Goal: Use online tool/utility: Utilize a website feature to perform a specific function

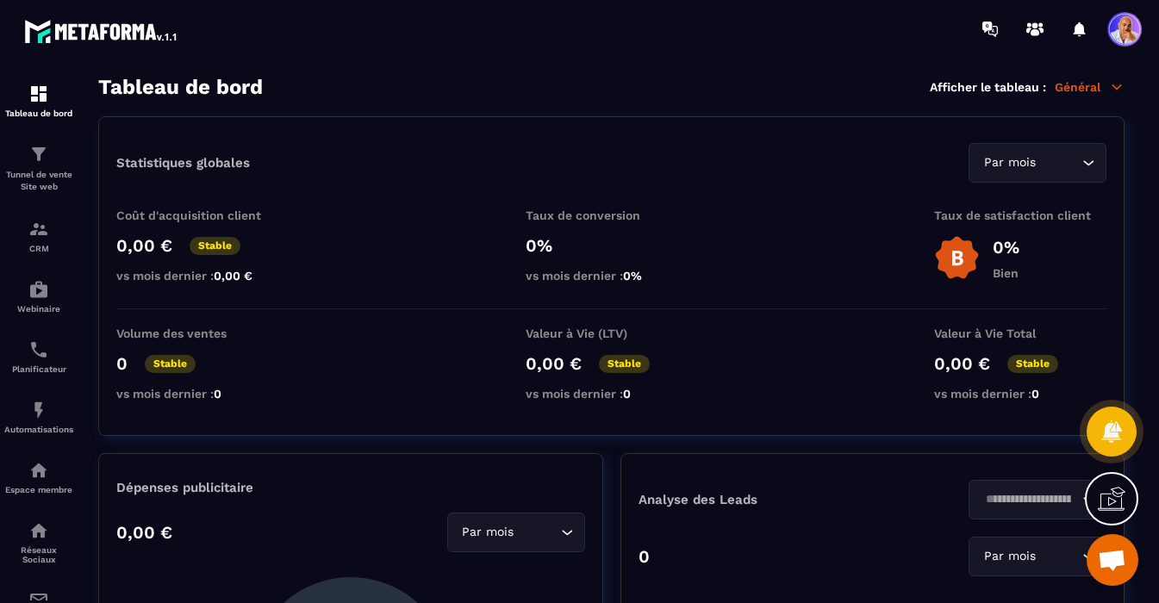
click at [1106, 562] on span "Ouvrir le chat" at bounding box center [1112, 562] width 28 height 24
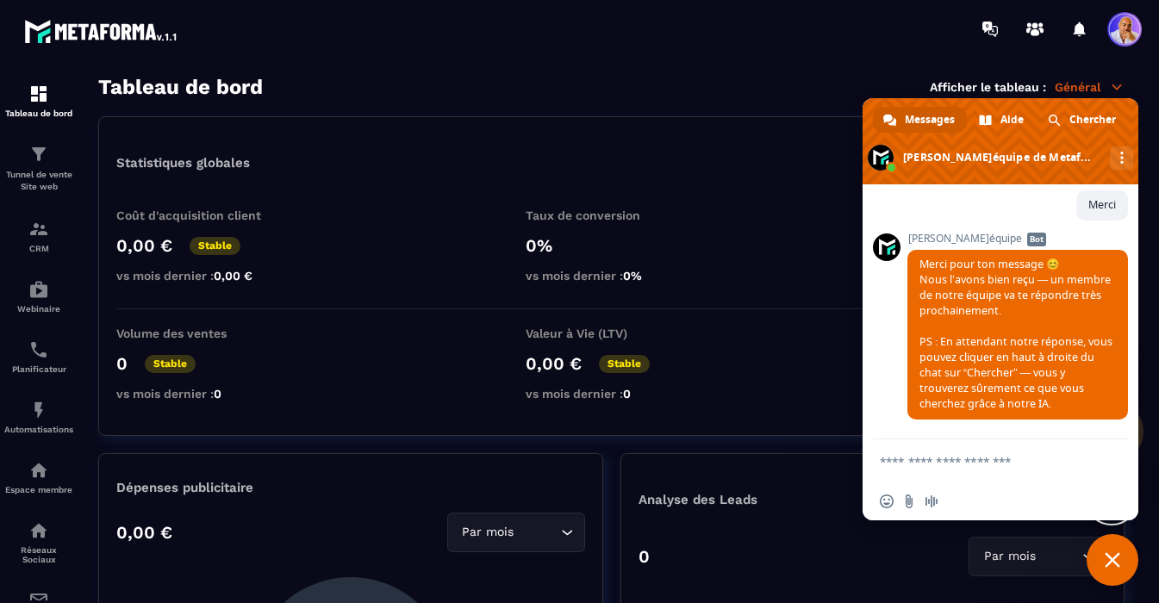
scroll to position [17902, 0]
click at [34, 303] on div "Webinaire" at bounding box center [38, 296] width 69 height 34
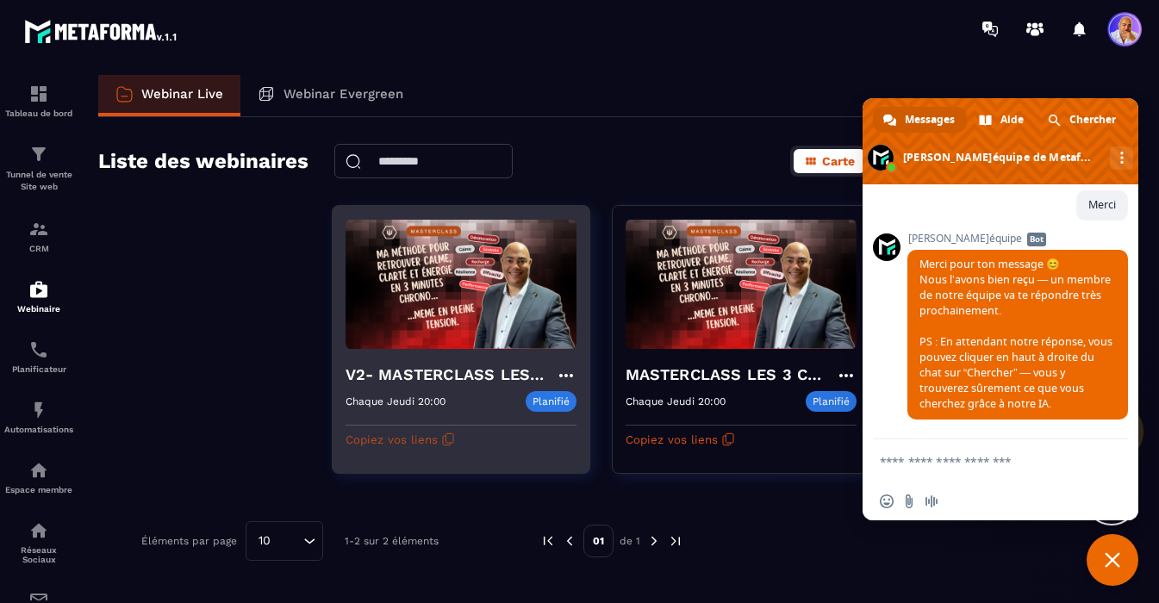
click at [412, 441] on button "Copiez vos liens" at bounding box center [400, 440] width 109 height 28
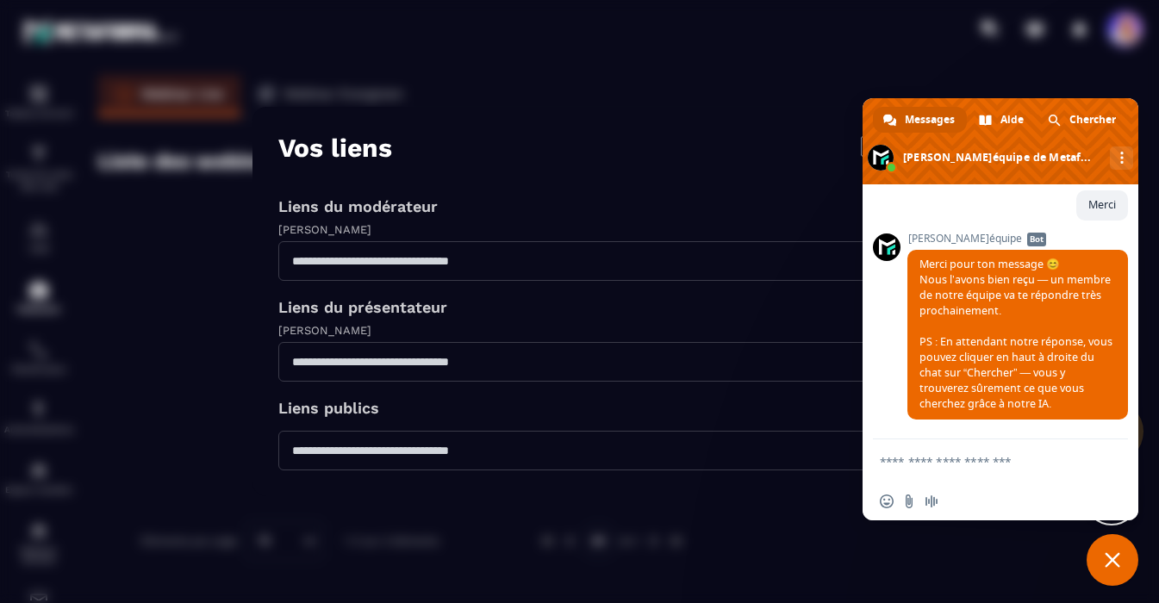
click at [534, 329] on div "[PERSON_NAME]" at bounding box center [579, 331] width 603 height 21
click at [1108, 560] on span "Fermer le chat" at bounding box center [1113, 560] width 16 height 16
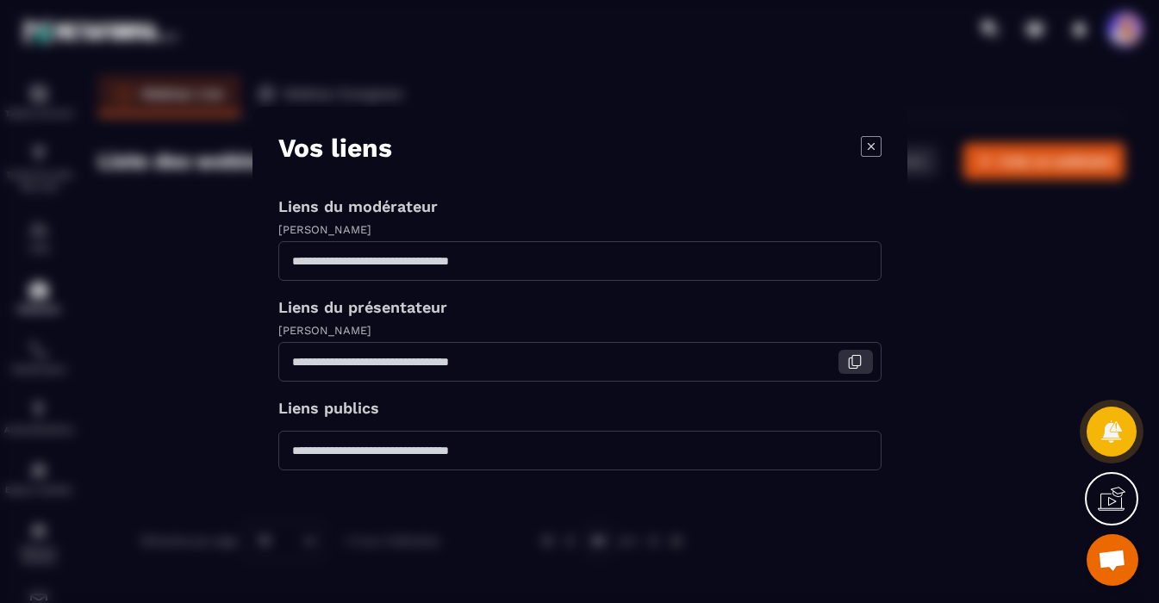
click at [853, 363] on icon "Modal window" at bounding box center [855, 362] width 16 height 16
click at [875, 146] on icon "Modal window" at bounding box center [871, 146] width 21 height 21
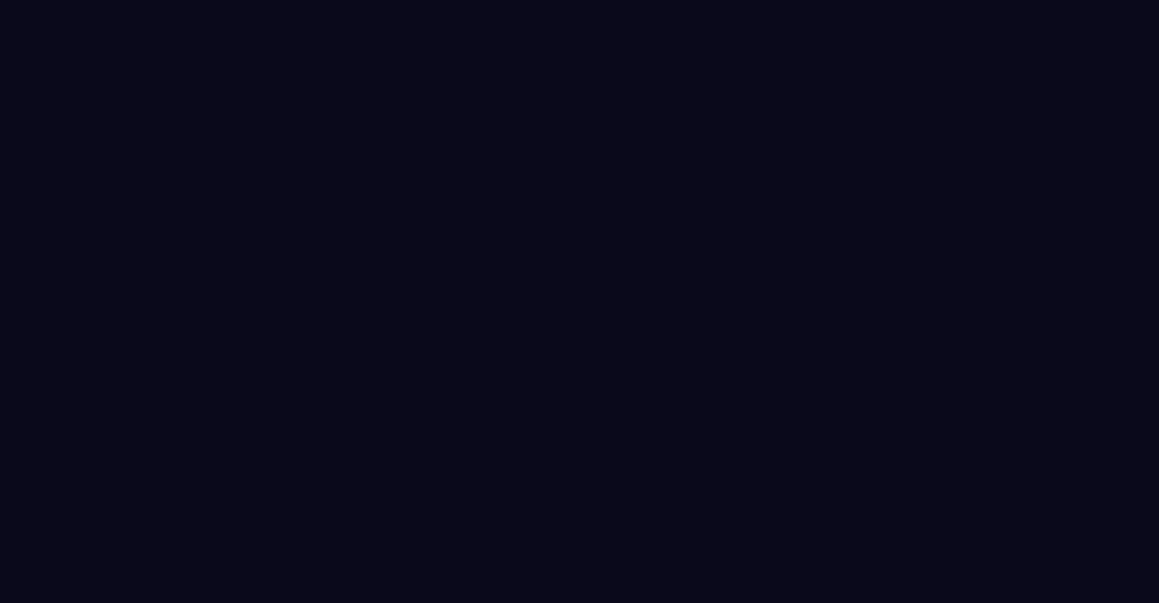
select select "******"
select select "*****"
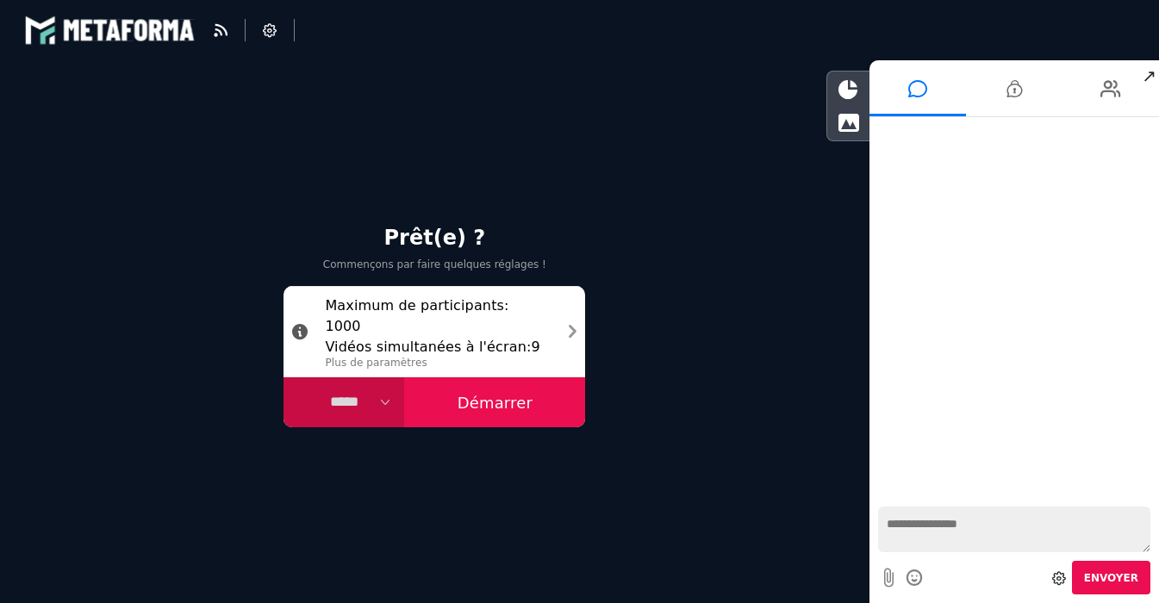
click at [475, 399] on button "Démarrer" at bounding box center [494, 402] width 181 height 50
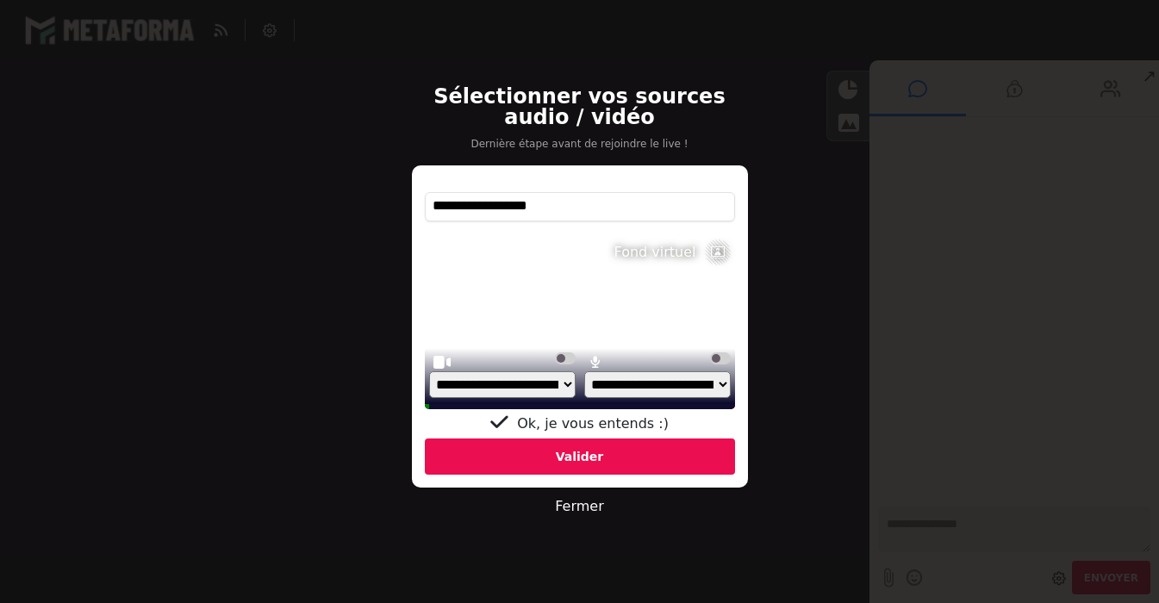
click at [586, 468] on div "Valider" at bounding box center [580, 457] width 310 height 36
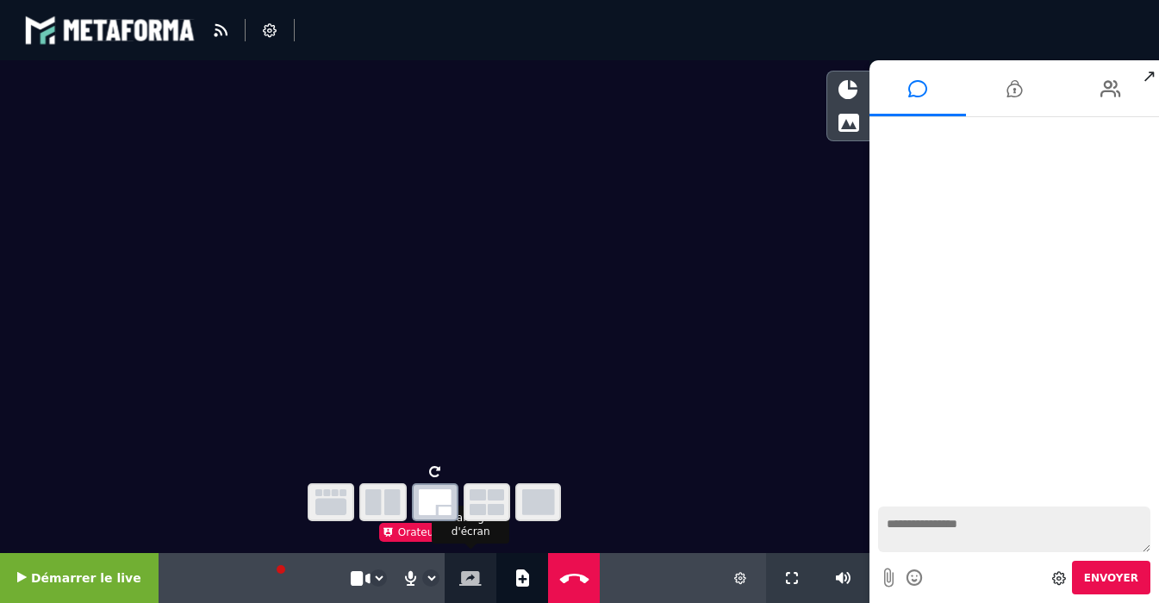
click at [465, 576] on icon at bounding box center [470, 578] width 22 height 15
click at [434, 477] on icon at bounding box center [434, 471] width 11 height 13
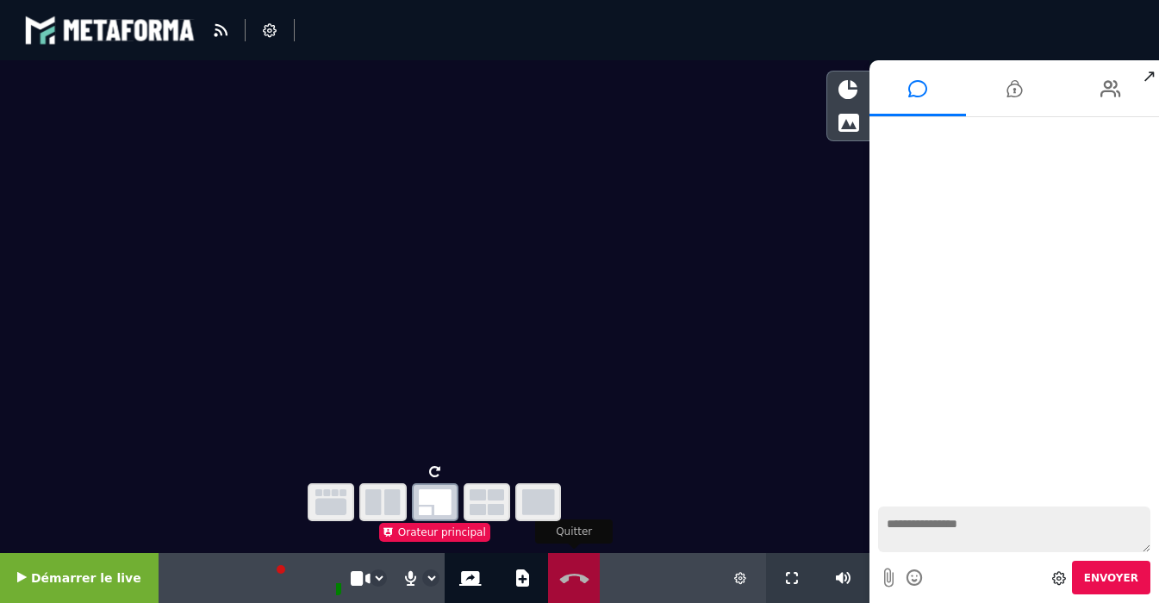
click at [558, 583] on icon at bounding box center [574, 578] width 37 height 13
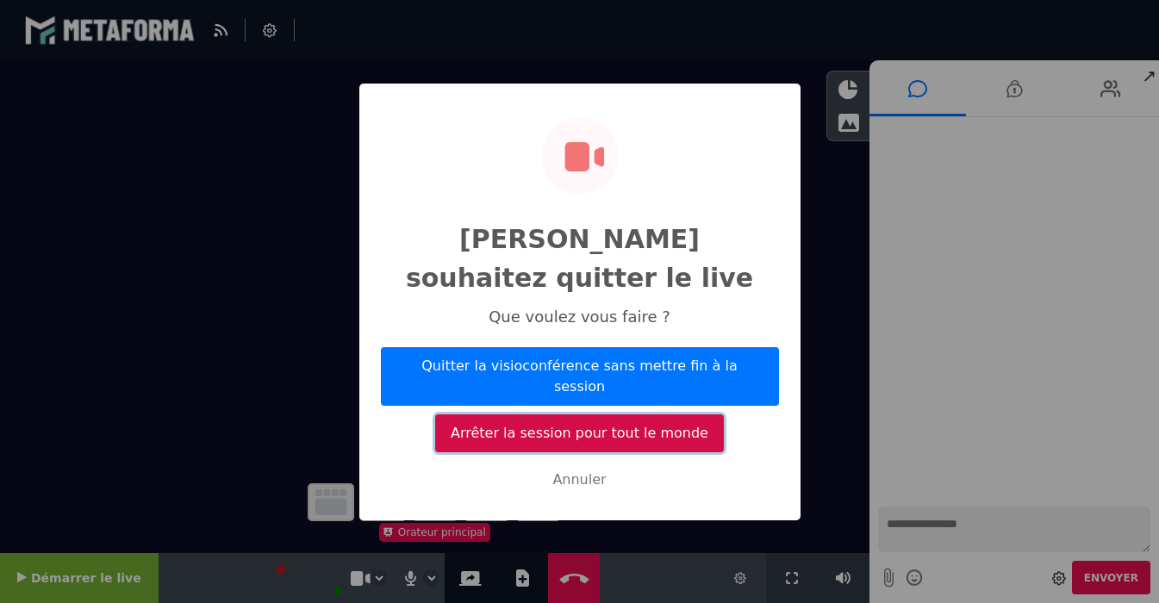
click at [583, 417] on button "Arrêter la session pour tout le monde" at bounding box center [579, 433] width 288 height 38
select select "*****"
